Goal: Task Accomplishment & Management: Manage account settings

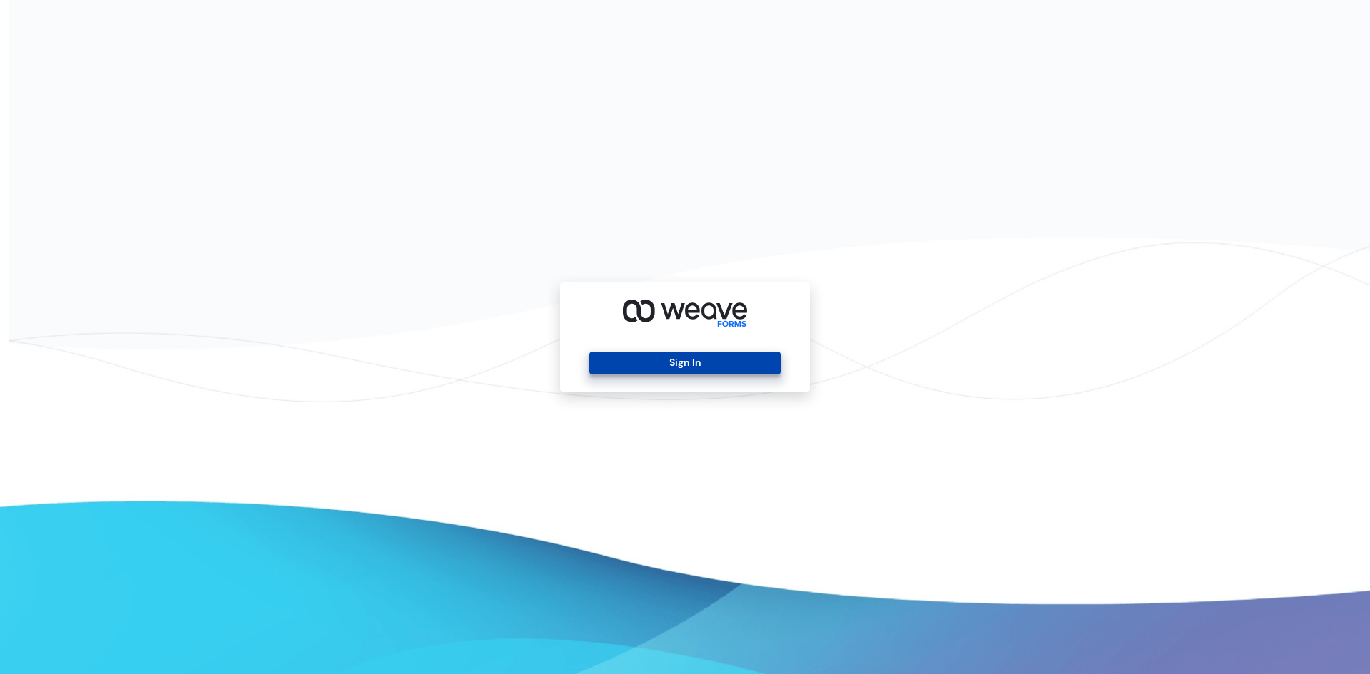
click at [705, 369] on button "Sign In" at bounding box center [684, 363] width 190 height 23
click at [705, 364] on button "Sign In" at bounding box center [684, 363] width 190 height 23
click at [720, 364] on button "Sign In" at bounding box center [684, 363] width 190 height 23
click at [691, 361] on button "Sign In" at bounding box center [684, 363] width 190 height 23
